Goal: Book appointment/travel/reservation

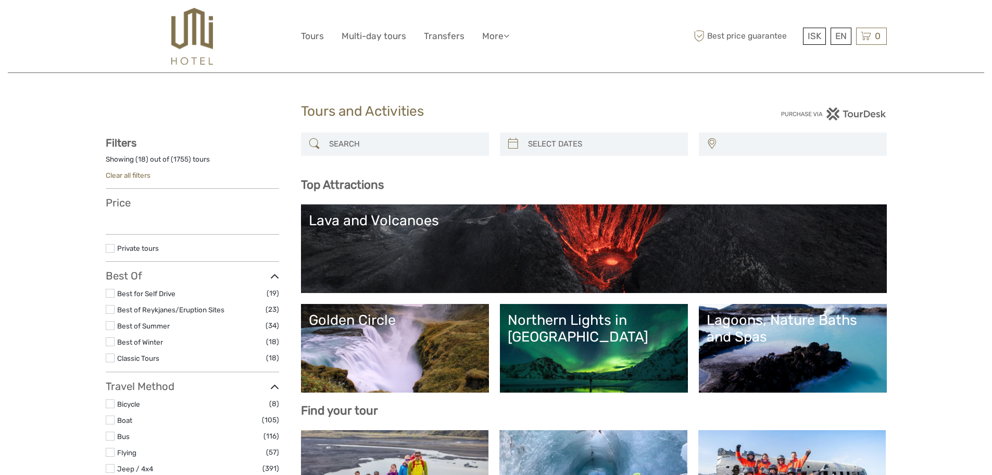
click at [210, 27] on img at bounding box center [191, 36] width 41 height 57
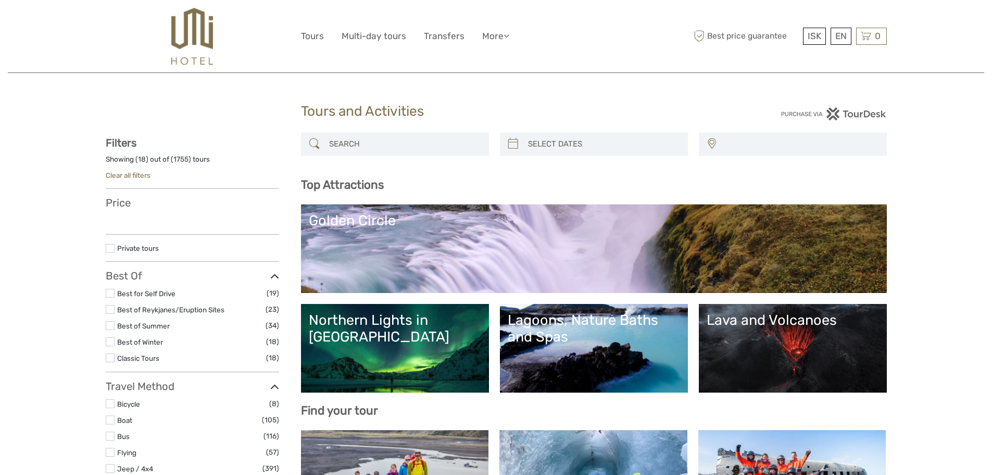
select select
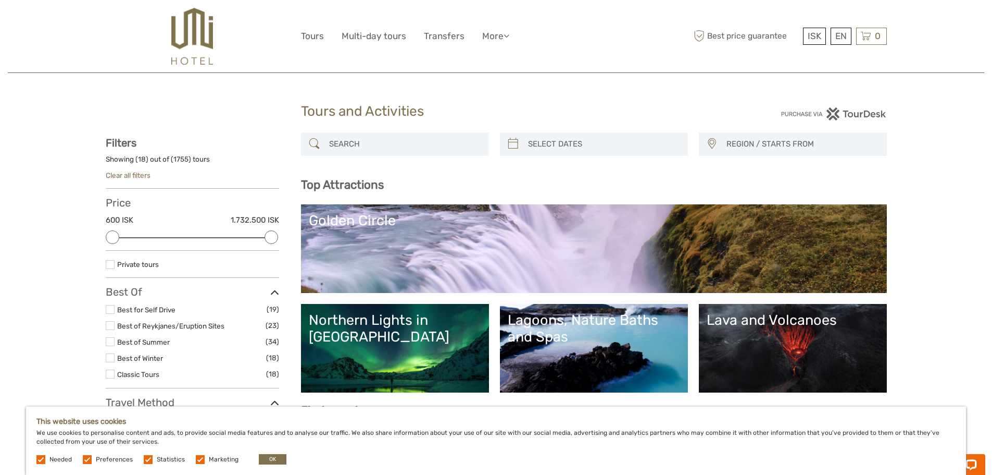
click at [207, 30] on img at bounding box center [191, 36] width 41 height 57
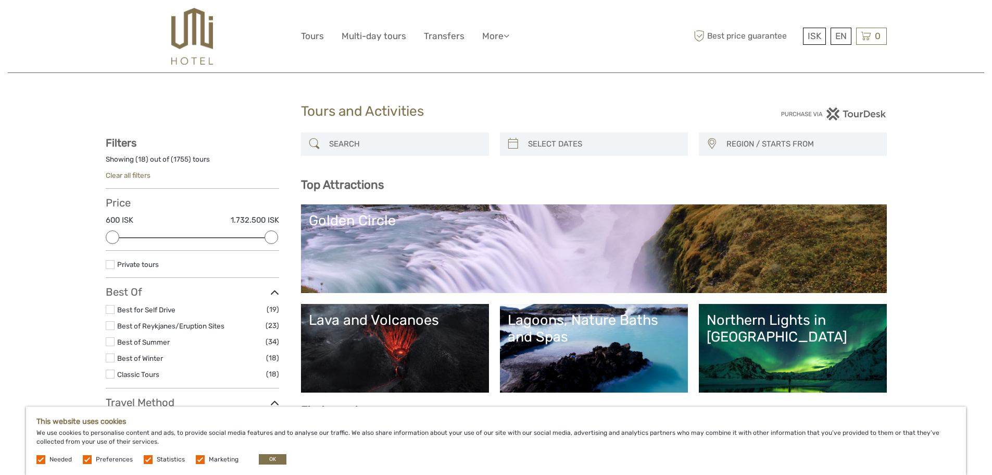
select select
